Goal: Task Accomplishment & Management: Manage account settings

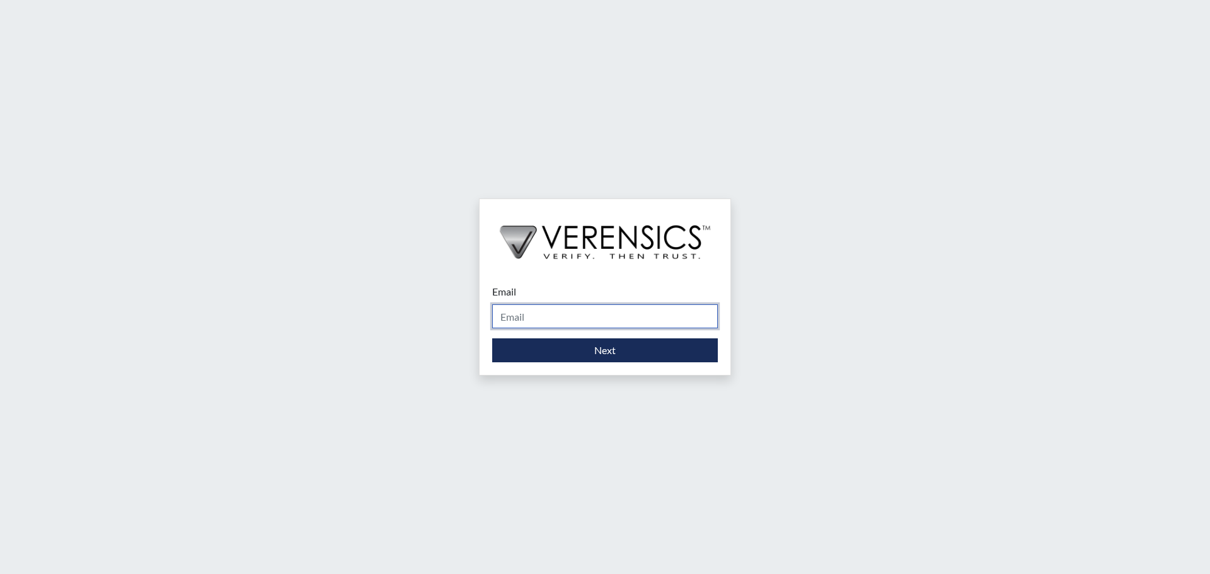
click at [498, 317] on input "Email" at bounding box center [605, 316] width 226 height 24
type input "[EMAIL_ADDRESS][DOMAIN_NAME]"
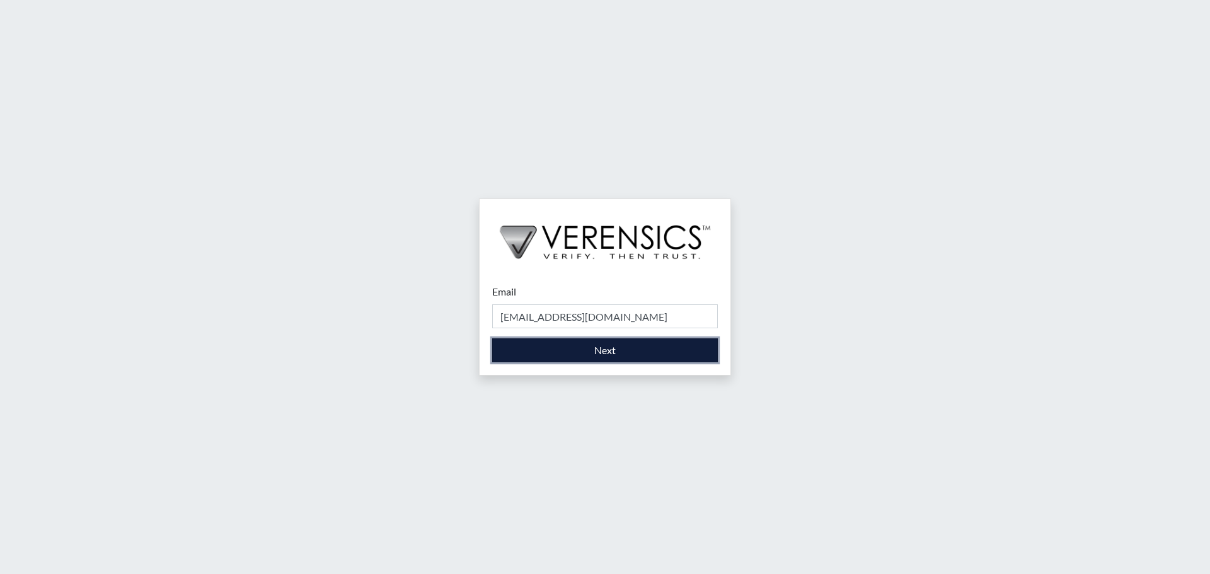
click at [525, 341] on button "Next" at bounding box center [605, 350] width 226 height 24
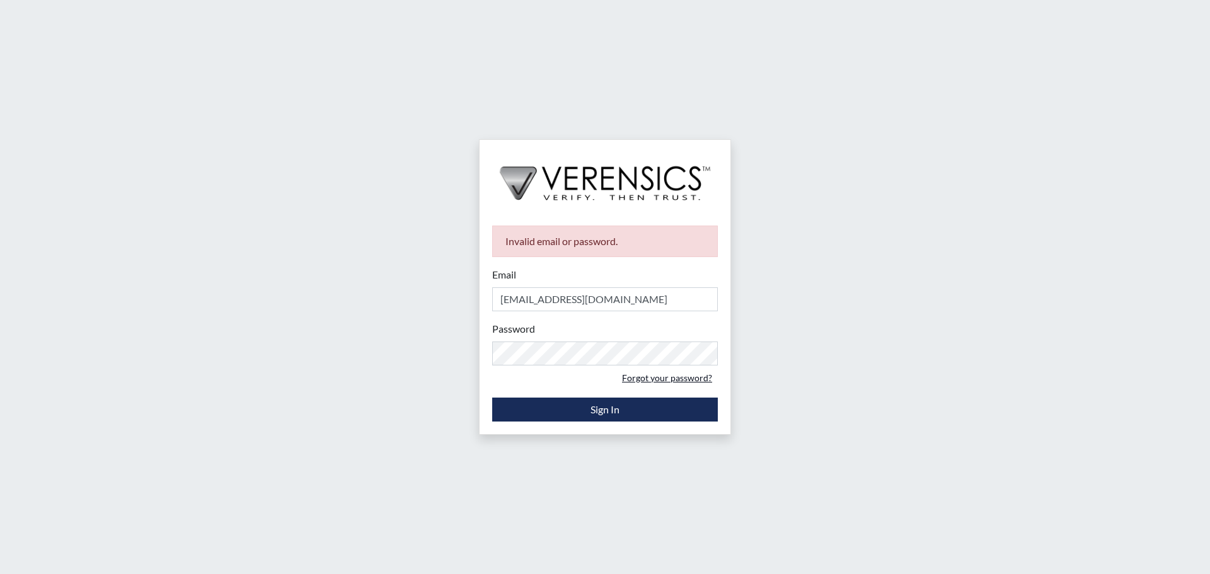
click at [648, 378] on link "Forgot your password?" at bounding box center [666, 378] width 101 height 20
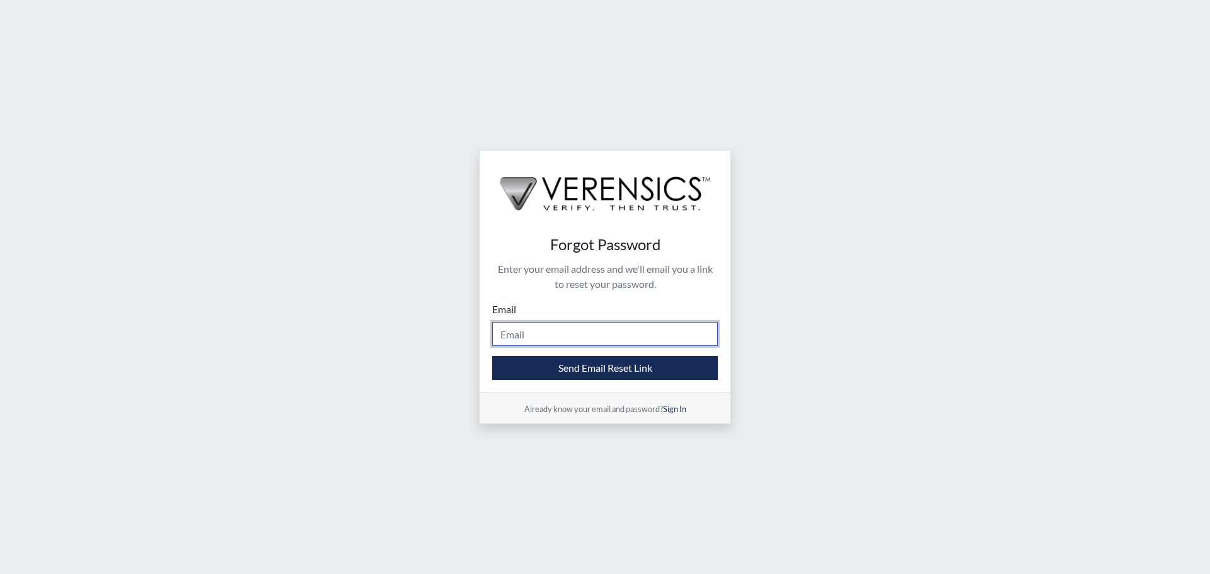
click at [551, 331] on input "Email" at bounding box center [605, 334] width 226 height 24
type input "[EMAIL_ADDRESS][DOMAIN_NAME]"
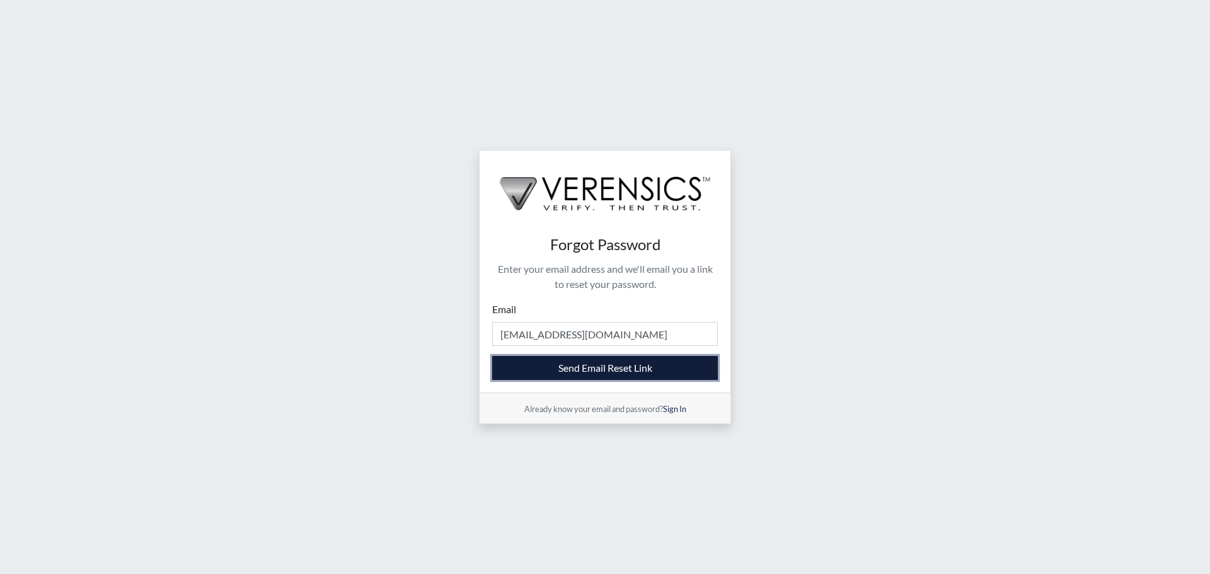
click at [608, 361] on button "Send Email Reset Link" at bounding box center [605, 368] width 226 height 24
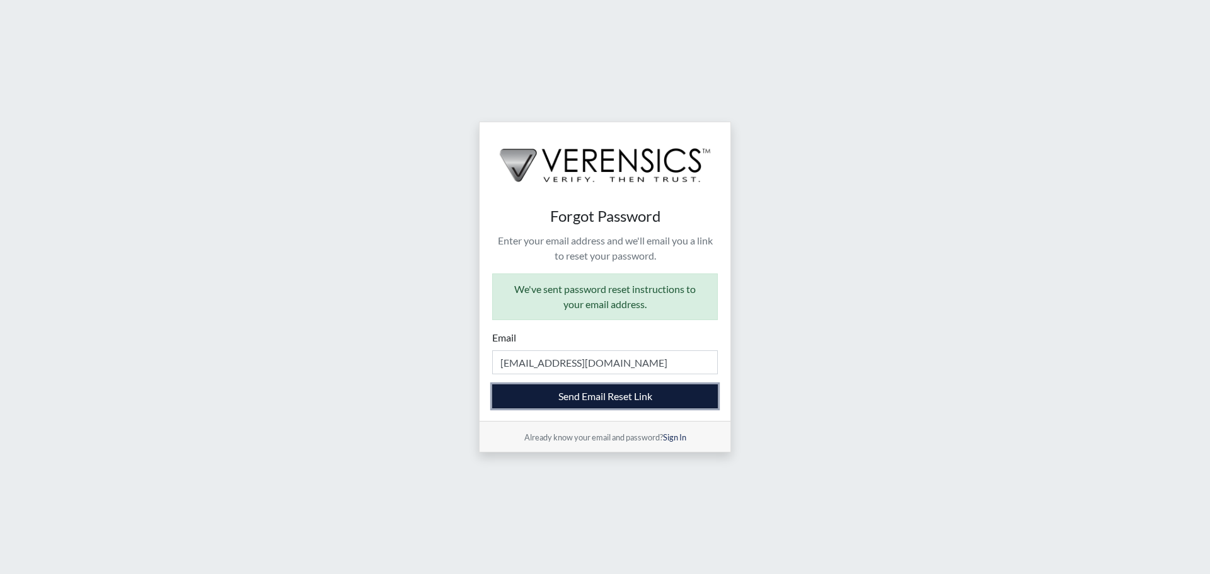
click at [552, 405] on button "Send Email Reset Link" at bounding box center [605, 396] width 226 height 24
